Goal: Obtain resource: Obtain resource

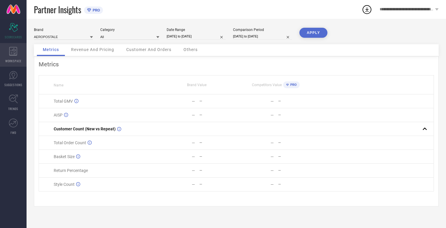
click at [13, 55] on icon at bounding box center [13, 51] width 8 height 9
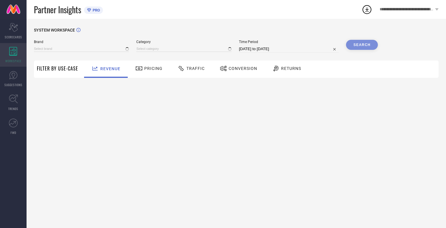
type input "AEROPOSTALE"
type input "All"
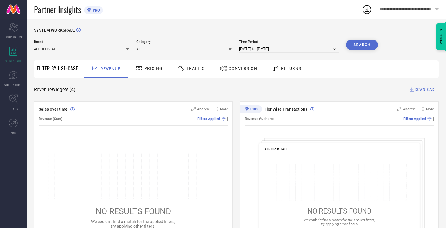
click at [241, 68] on span "Conversion" at bounding box center [242, 68] width 29 height 5
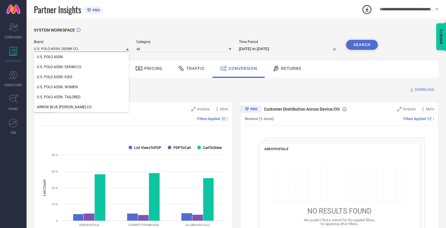
type input "U.S. POLO ASSN. DENIM CO."
click at [59, 67] on span "U.S. POLO ASSN. DENIM CO." at bounding box center [59, 67] width 45 height 4
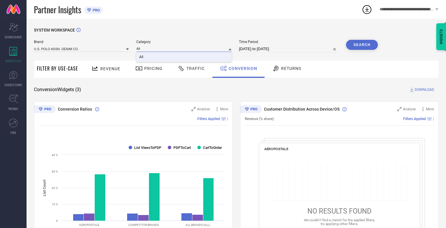
type input "All"
click at [142, 57] on span "All" at bounding box center [141, 57] width 4 height 4
click at [289, 49] on input "[DATE] to [DATE]" at bounding box center [289, 48] width 100 height 7
select select "6"
select select "2025"
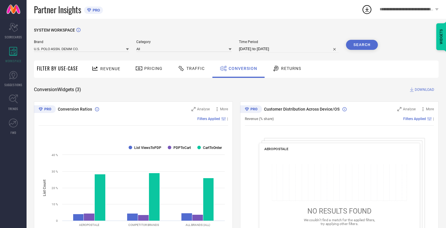
select select "7"
select select "2025"
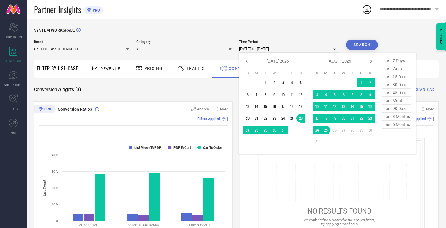
click at [327, 130] on td "25" at bounding box center [325, 130] width 9 height 9
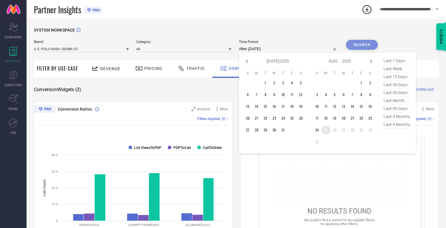
type input "25-08-2025 to 25-08-2025"
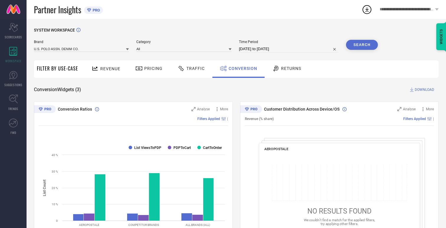
click at [362, 45] on button "Search" at bounding box center [362, 45] width 32 height 10
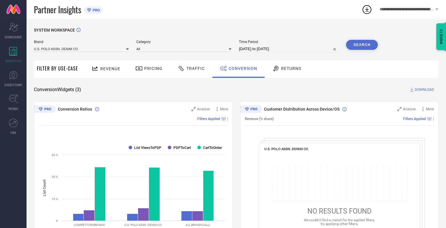
click at [424, 90] on span "DOWNLOAD" at bounding box center [423, 90] width 19 height 6
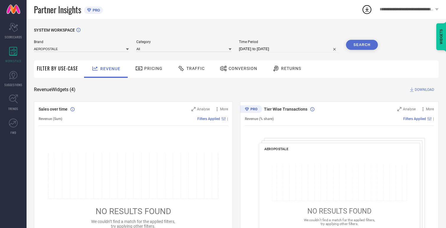
click at [241, 68] on span "Conversion" at bounding box center [242, 68] width 29 height 5
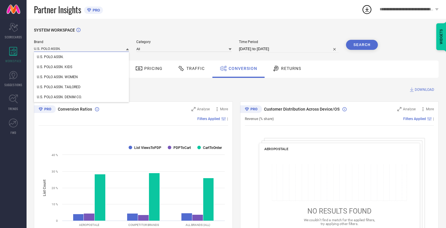
type input "U.S. POLO ASSN."
click at [50, 57] on span "U.S. POLO ASSN." at bounding box center [50, 57] width 27 height 4
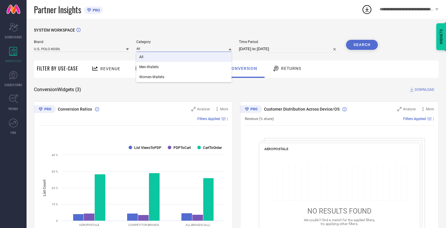
type input "All"
click at [142, 57] on span "All" at bounding box center [141, 57] width 4 height 4
click at [362, 45] on button "Search" at bounding box center [362, 45] width 32 height 10
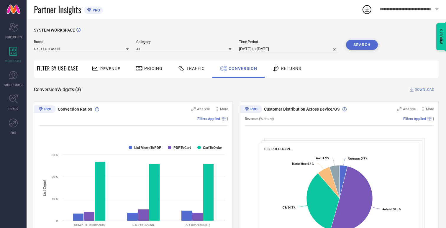
click at [424, 90] on span "DOWNLOAD" at bounding box center [423, 90] width 19 height 6
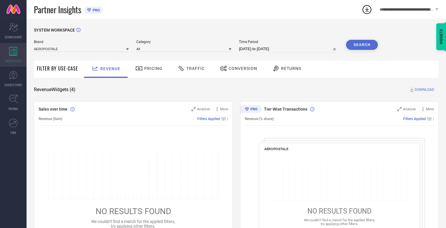
click at [13, 55] on icon at bounding box center [13, 51] width 8 height 9
click at [241, 68] on span "Conversion" at bounding box center [242, 68] width 29 height 5
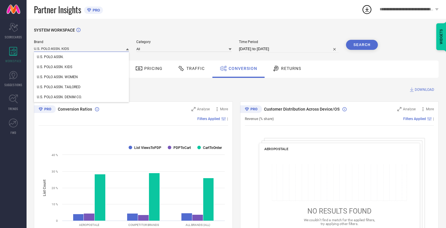
type input "U.S. POLO ASSN. KIDS"
click at [54, 67] on span "U.S. POLO ASSN. KIDS" at bounding box center [54, 67] width 35 height 4
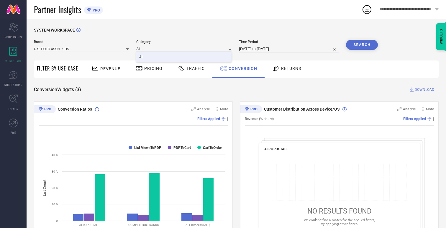
type input "All"
click at [142, 57] on span "All" at bounding box center [141, 57] width 4 height 4
click at [362, 45] on button "Search" at bounding box center [362, 45] width 32 height 10
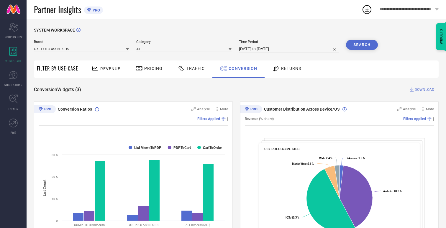
click at [424, 90] on span "DOWNLOAD" at bounding box center [423, 90] width 19 height 6
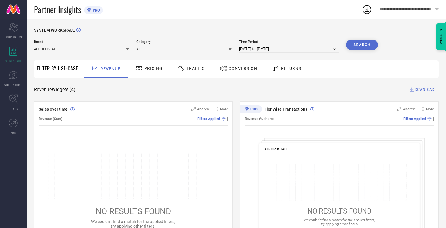
click at [241, 68] on span "Conversion" at bounding box center [242, 68] width 29 height 5
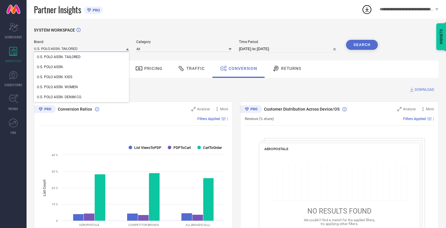
type input "U.S. POLO ASSN. TAILORED"
click at [59, 57] on span "U.S. POLO ASSN. TAILORED" at bounding box center [59, 57] width 44 height 4
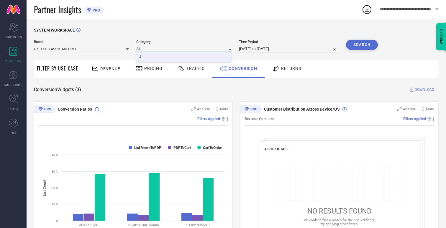
type input "All"
click at [142, 57] on span "All" at bounding box center [141, 57] width 4 height 4
click at [362, 45] on button "Search" at bounding box center [362, 45] width 32 height 10
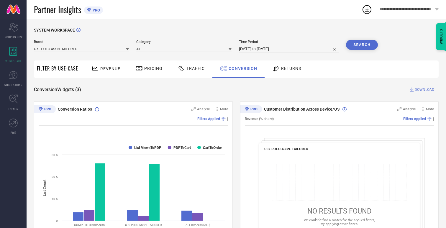
click at [424, 90] on span "DOWNLOAD" at bounding box center [423, 90] width 19 height 6
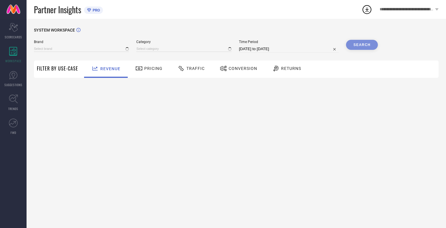
type input "AEROPOSTALE"
type input "All"
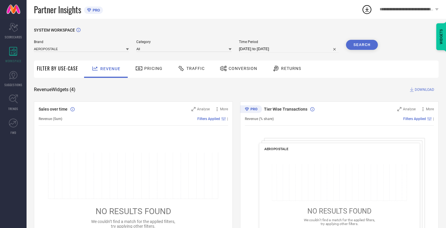
click at [241, 68] on span "Conversion" at bounding box center [242, 68] width 29 height 5
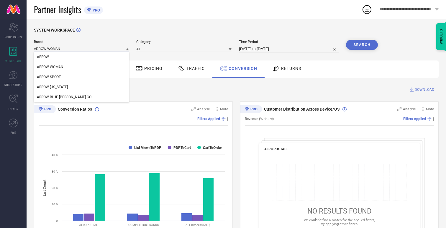
type input "ARROW WOMAN"
click at [50, 67] on span "ARROW WOMAN" at bounding box center [50, 67] width 27 height 4
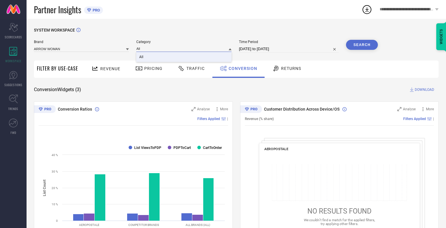
type input "All"
click at [142, 57] on span "All" at bounding box center [141, 57] width 4 height 4
click at [362, 45] on button "Search" at bounding box center [362, 45] width 32 height 10
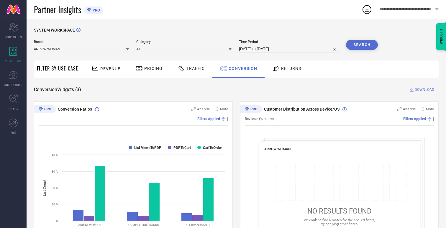
click at [424, 90] on span "DOWNLOAD" at bounding box center [423, 90] width 19 height 6
click at [370, 7] on div "1" at bounding box center [370, 6] width 5 height 4
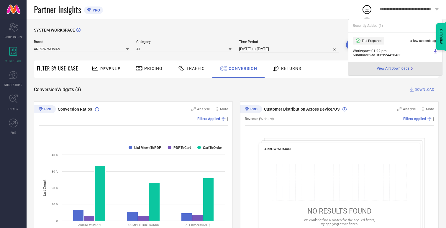
click at [285, 37] on div "SYSTEM WORKSPACE" at bounding box center [236, 34] width 404 height 12
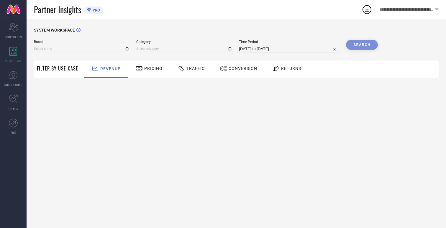
type input "AEROPOSTALE"
type input "All"
